Goal: Information Seeking & Learning: Find specific fact

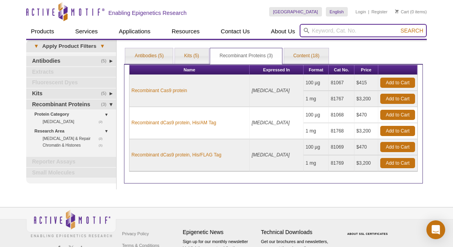
click at [335, 32] on input "search" at bounding box center [363, 30] width 127 height 13
type input "chariot"
click at [399, 27] on button "Search" at bounding box center [412, 30] width 27 height 7
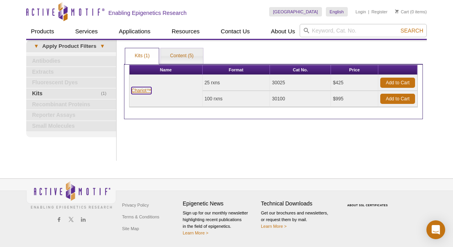
click at [138, 91] on link "Chariot™" at bounding box center [142, 90] width 20 height 7
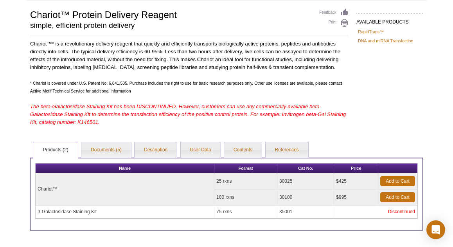
scroll to position [54, 0]
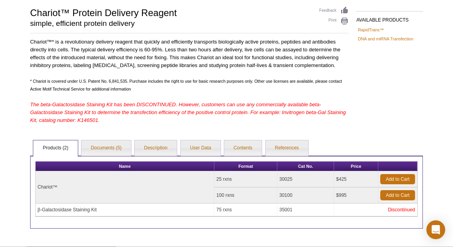
drag, startPoint x: 58, startPoint y: 188, endPoint x: 35, endPoint y: 186, distance: 22.8
click at [35, 186] on table "Name Format Cat No. Price Chariot™ 25 rxns 30025 $425 Add to Cart 100 rxns 30100" at bounding box center [226, 189] width 383 height 56
copy div "Name Format Cat No. Price Chariot™"
click at [286, 195] on td "30100" at bounding box center [306, 195] width 57 height 16
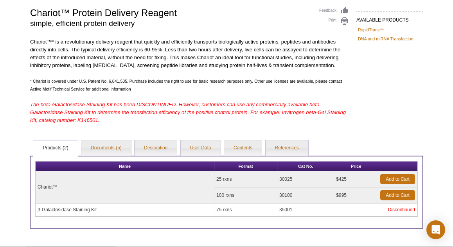
copy td "30100"
